Goal: Task Accomplishment & Management: Understand process/instructions

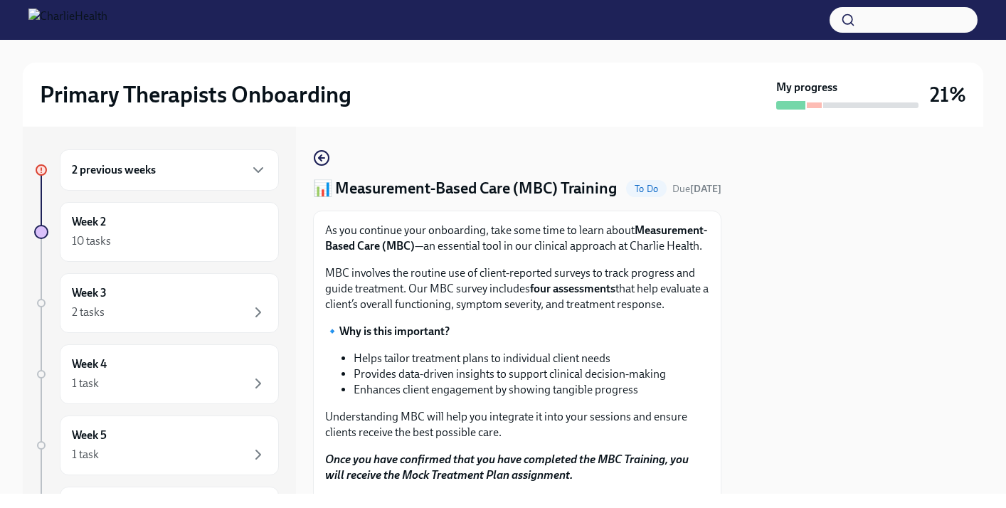
click at [885, 240] on div at bounding box center [860, 310] width 245 height 367
click at [720, 302] on div "As you continue your onboarding, take some time to learn about Measurement-Base…" at bounding box center [517, 427] width 408 height 434
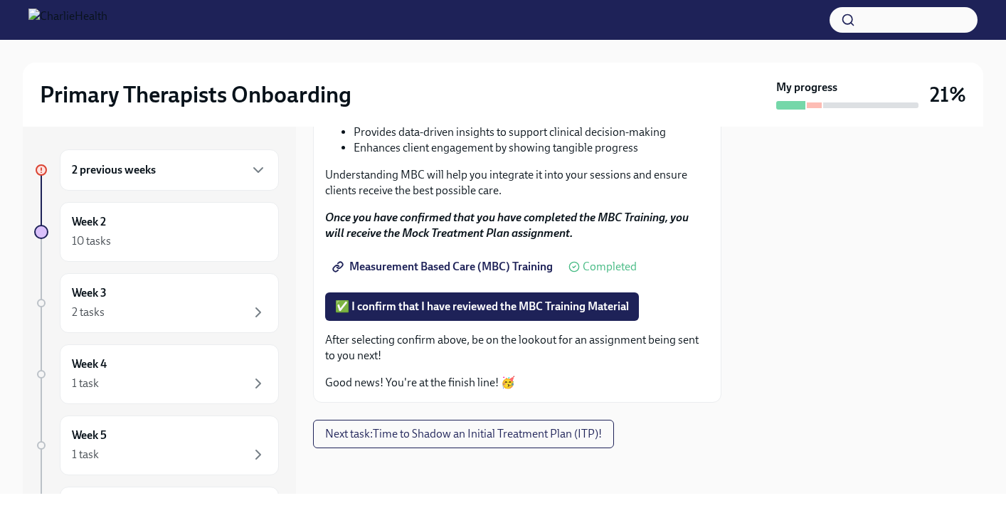
scroll to position [279, 0]
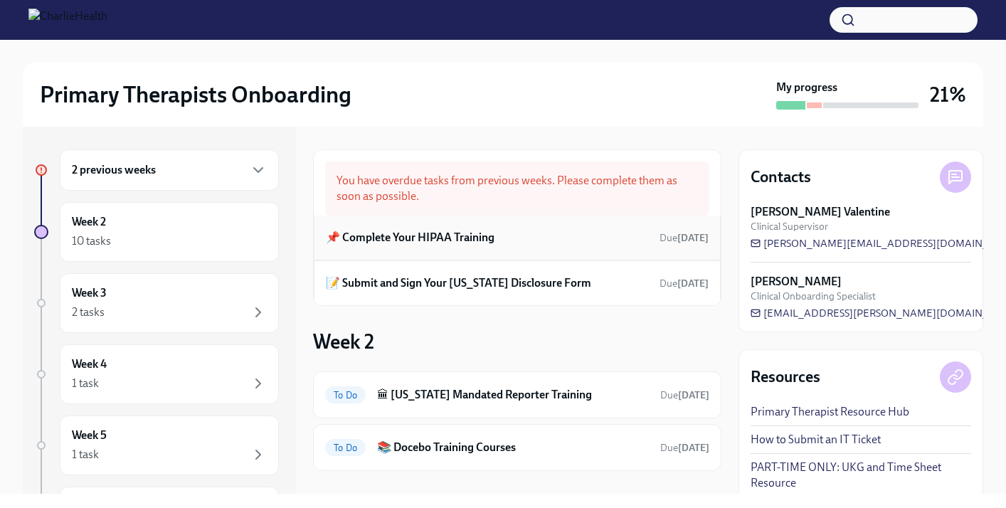
click at [479, 238] on h6 "📌 Complete Your HIPAA Training" at bounding box center [410, 238] width 169 height 16
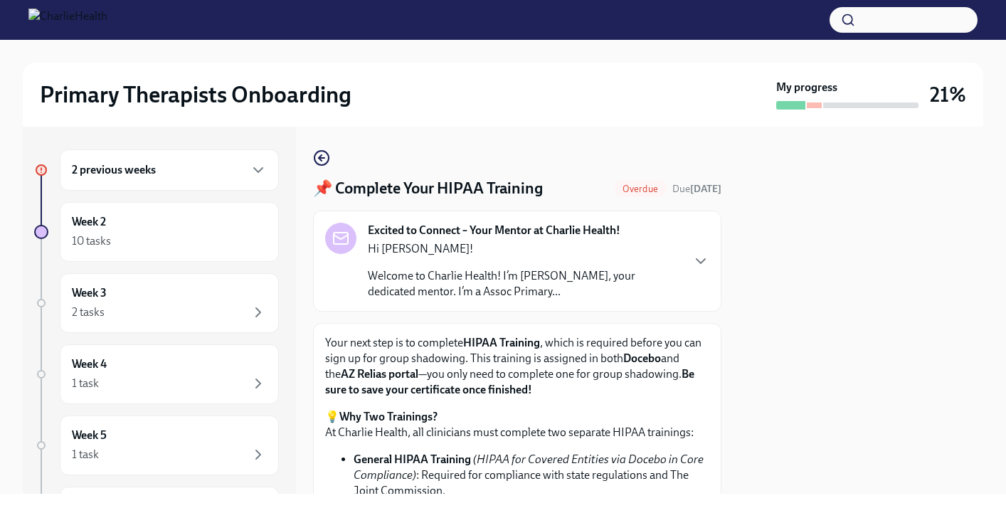
drag, startPoint x: 702, startPoint y: 259, endPoint x: 702, endPoint y: 271, distance: 12.1
click at [702, 271] on div "Excited to Connect – Your Mentor at Charlie Health! Hi [PERSON_NAME]! Welcome t…" at bounding box center [517, 261] width 384 height 77
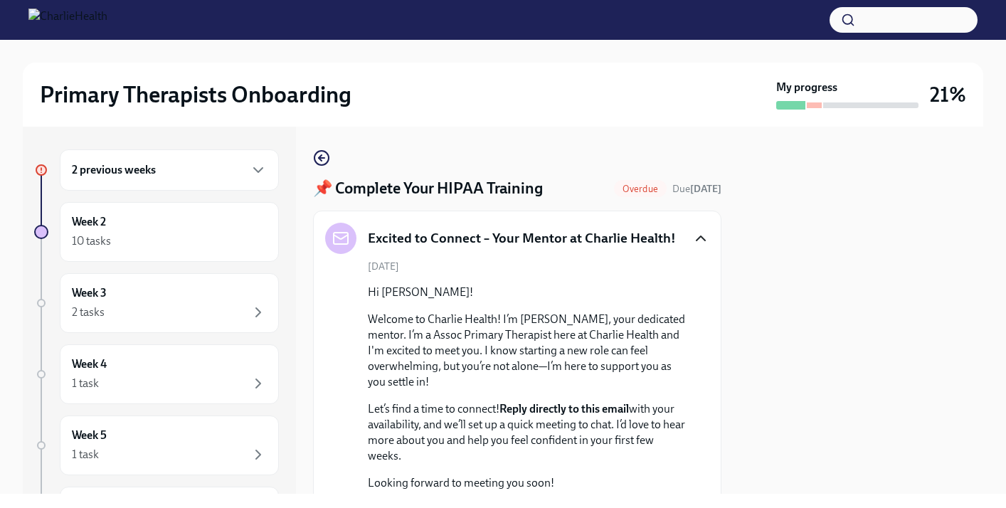
click at [702, 242] on icon "button" at bounding box center [700, 238] width 17 height 17
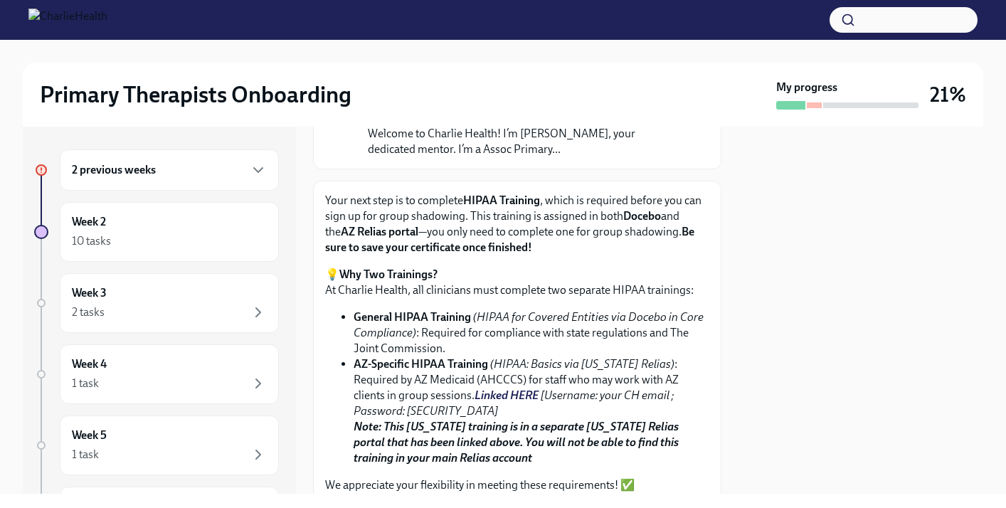
scroll to position [171, 0]
